Goal: Transaction & Acquisition: Purchase product/service

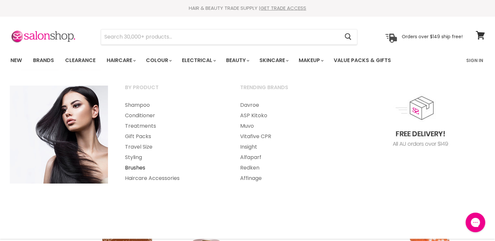
click at [138, 169] on link "Brushes" at bounding box center [174, 168] width 114 height 10
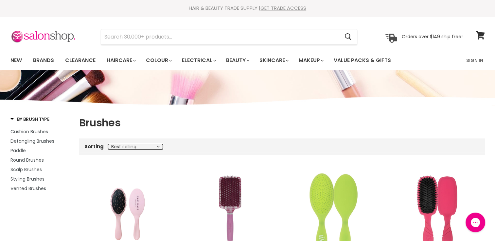
click at [157, 144] on select "Best selling Featured Price, low to high Price, high to low Alphabetically, A-Z…" at bounding box center [135, 146] width 55 height 5
